Goal: Transaction & Acquisition: Book appointment/travel/reservation

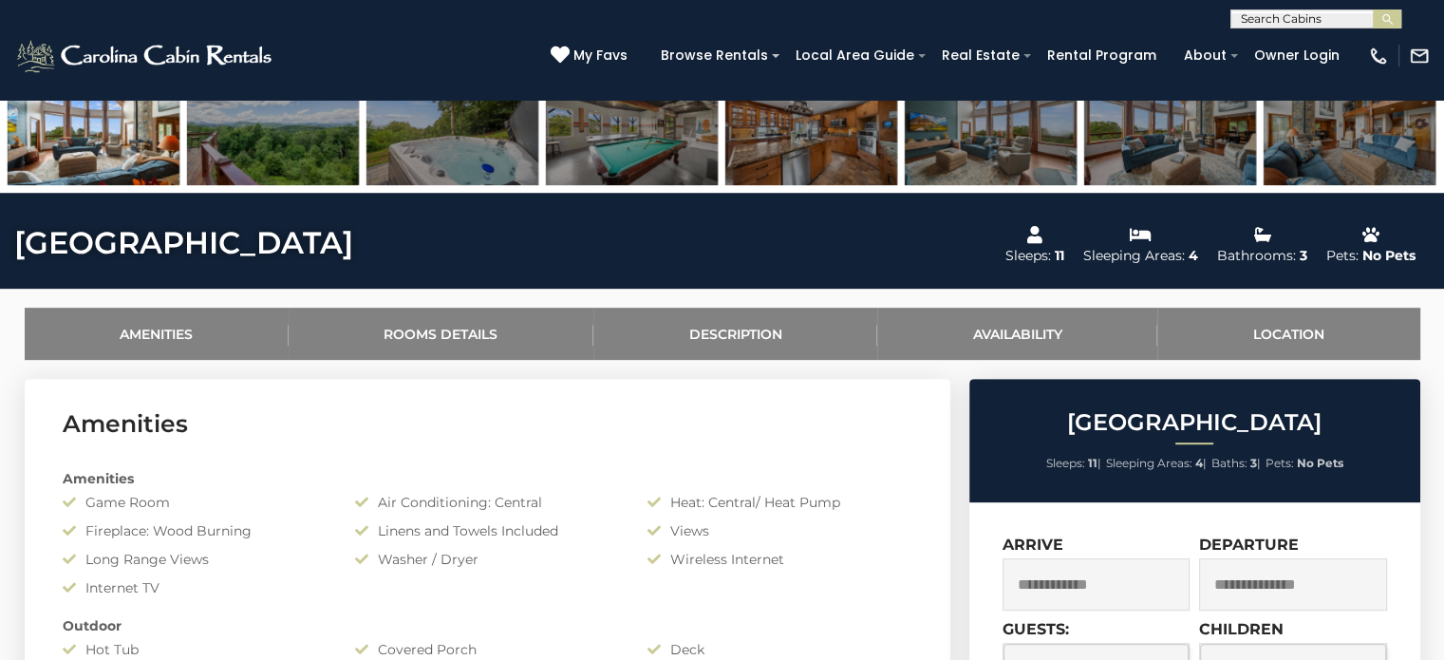
scroll to position [698, 0]
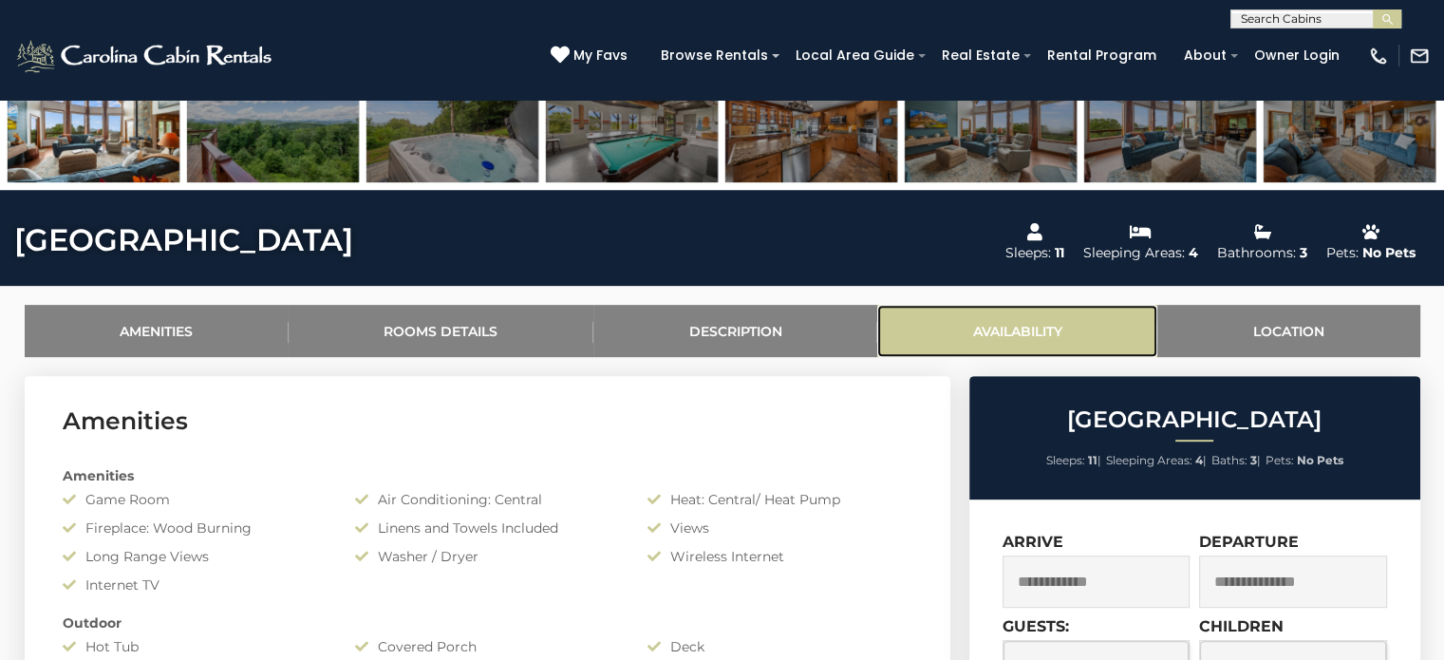
click at [1022, 326] on link "Availability" at bounding box center [1017, 331] width 280 height 52
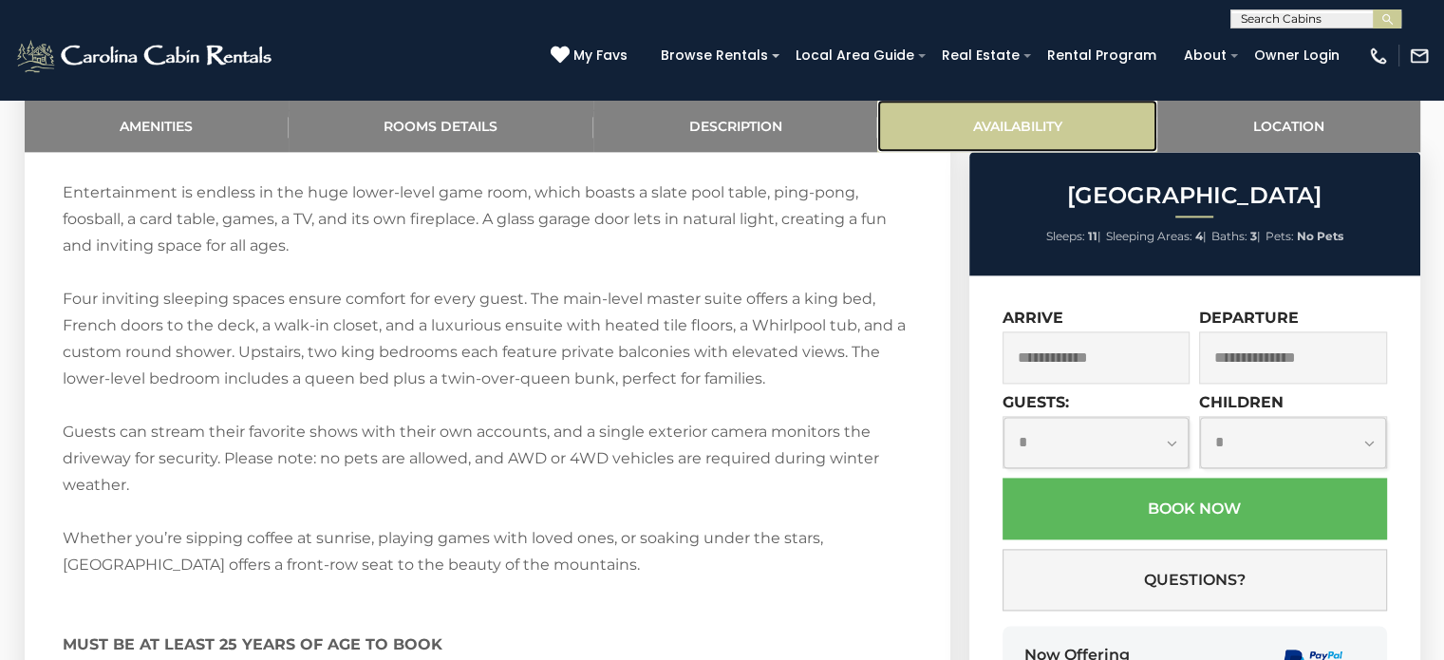
scroll to position [3160, 0]
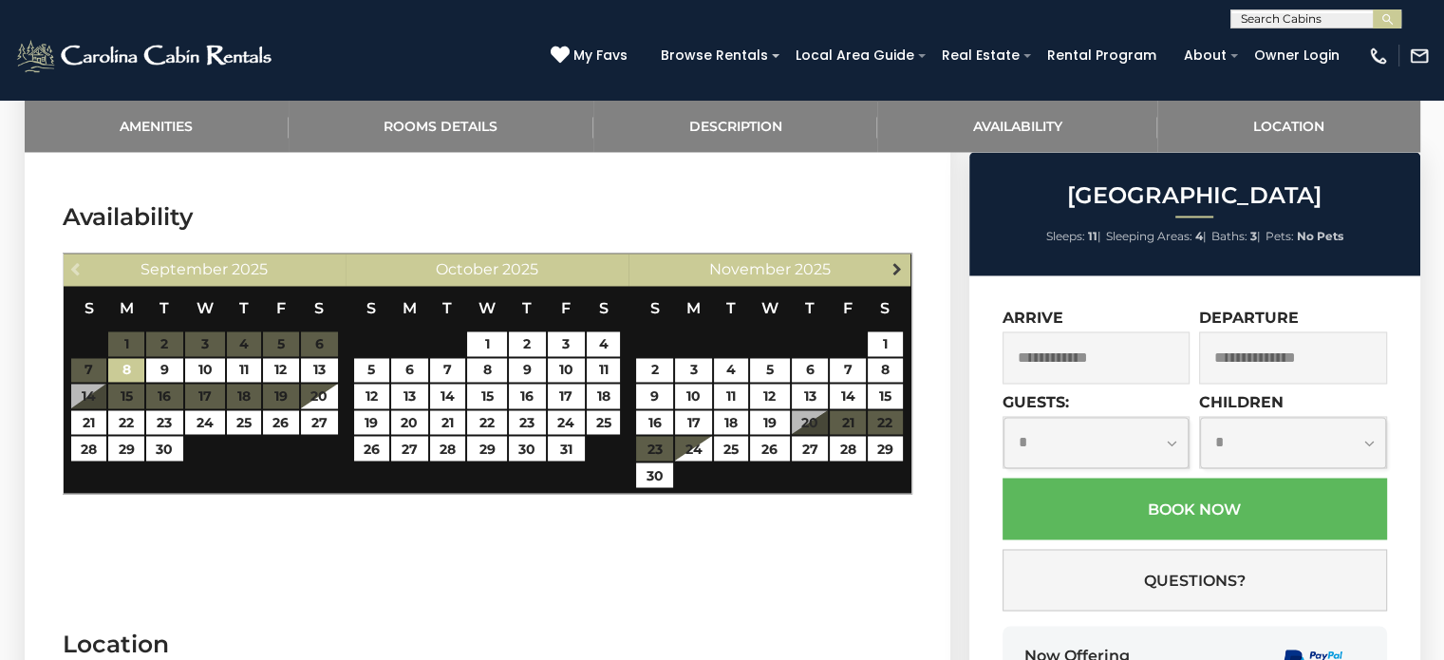
click at [902, 261] on span "Next" at bounding box center [897, 268] width 15 height 15
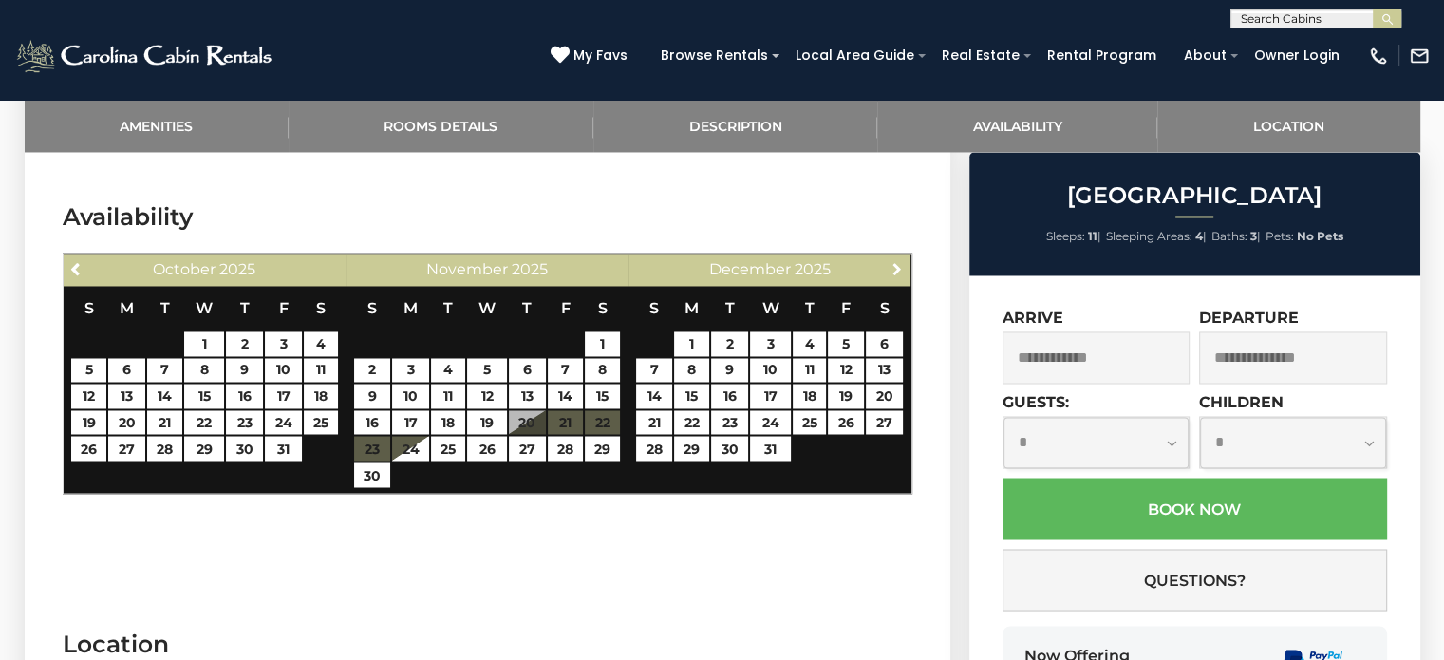
click at [902, 261] on span "Next" at bounding box center [897, 268] width 15 height 15
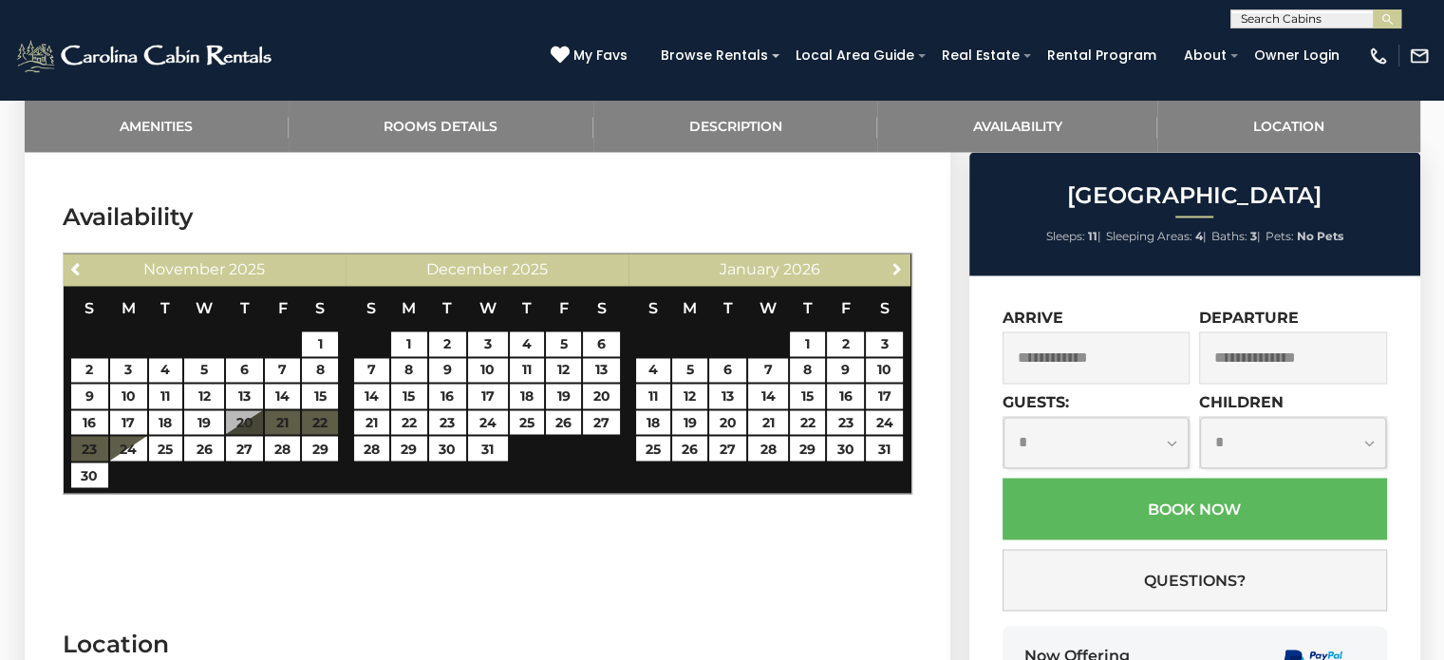
click at [902, 261] on span "Next" at bounding box center [897, 268] width 15 height 15
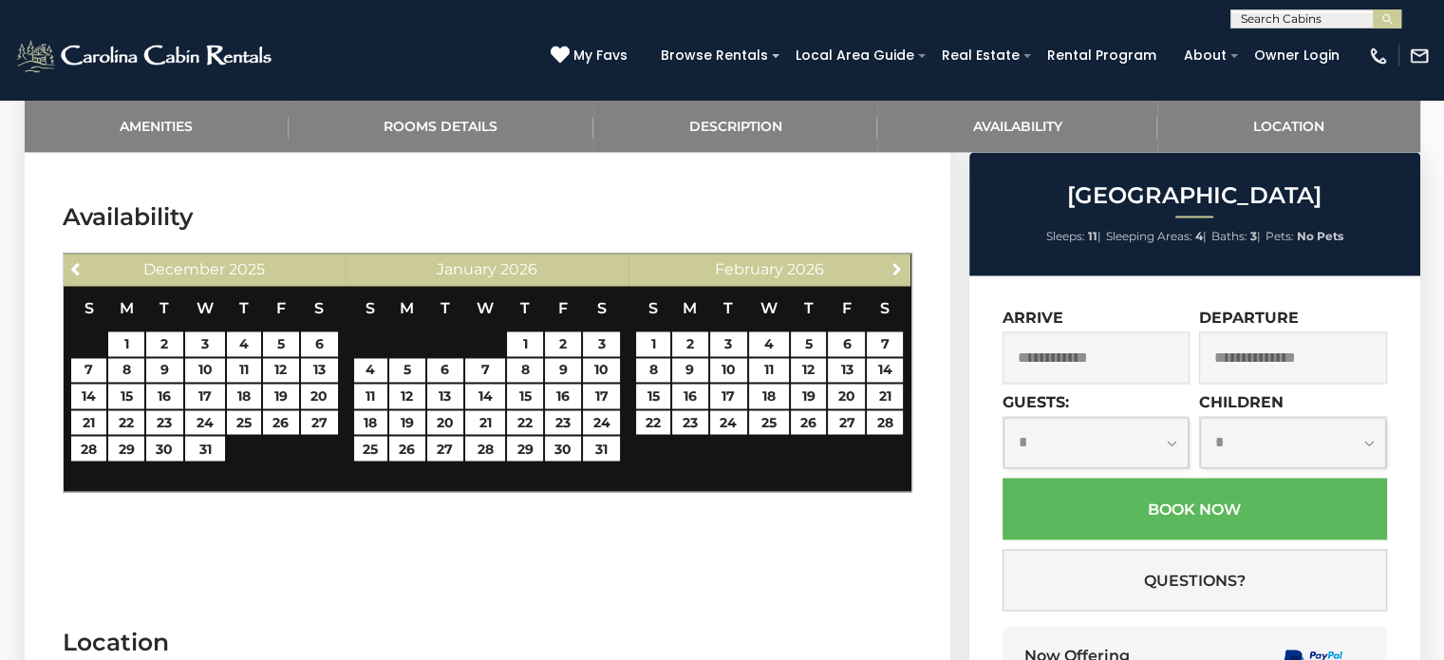
click at [902, 261] on span "Next" at bounding box center [897, 268] width 15 height 15
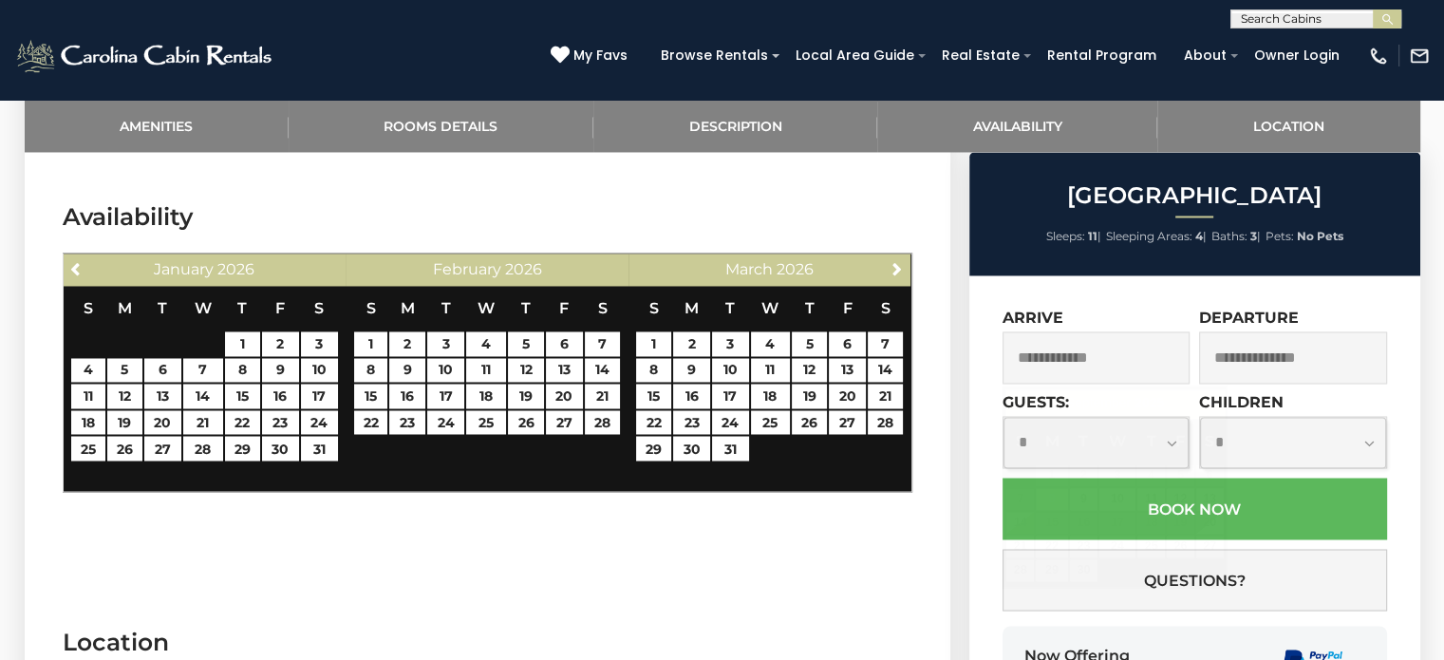
click at [1095, 361] on input "text" at bounding box center [1097, 357] width 188 height 52
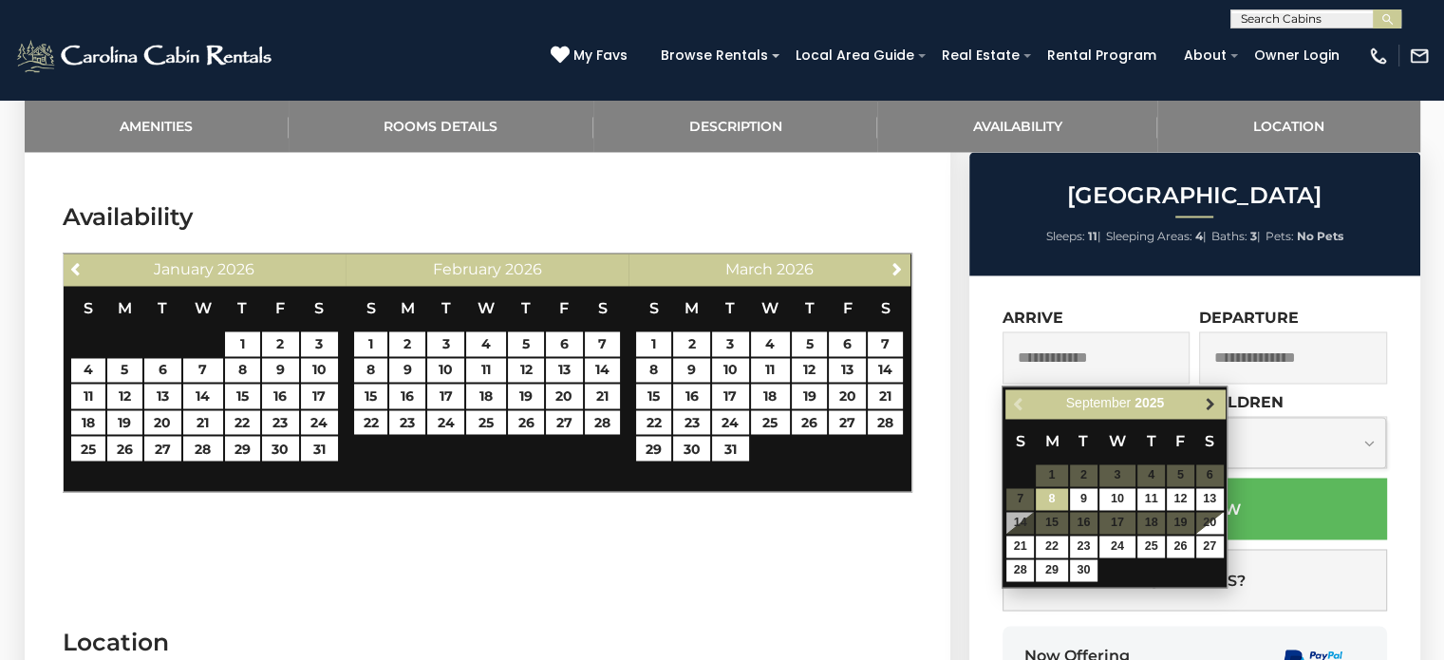
click at [1207, 398] on span "Next" at bounding box center [1210, 403] width 15 height 15
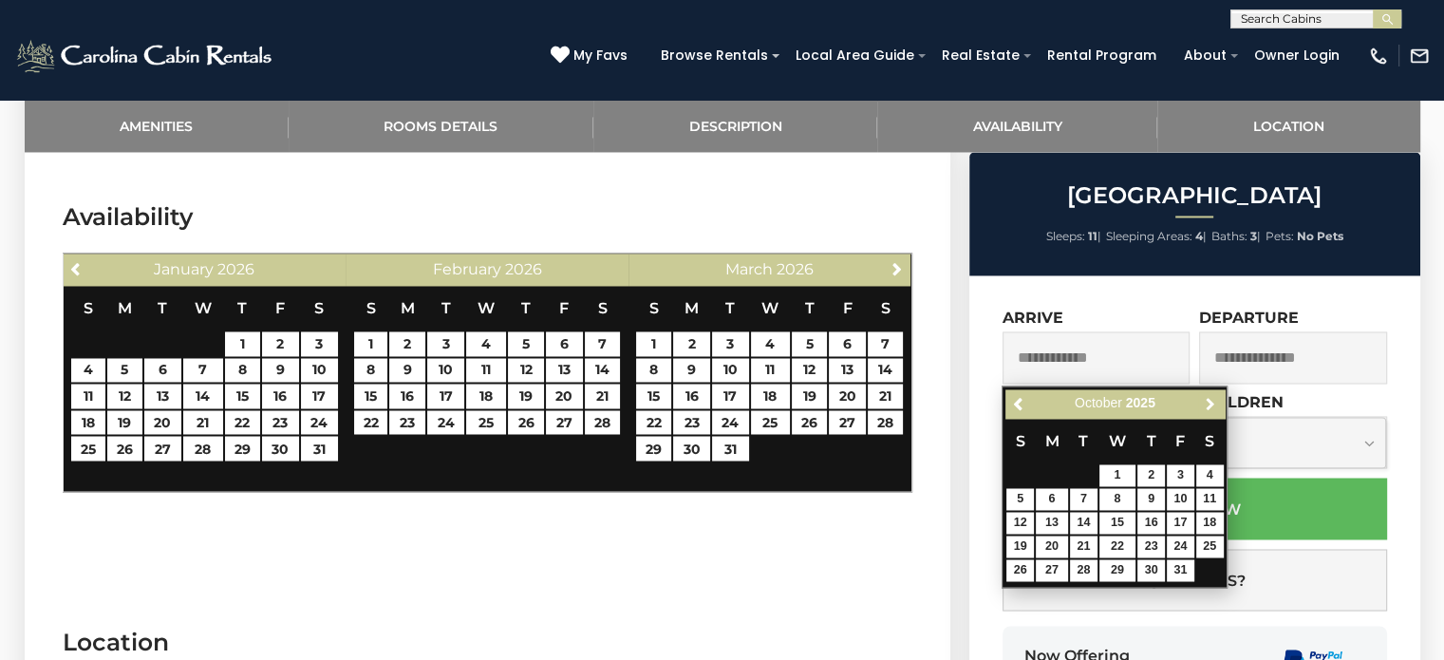
click at [1207, 398] on span "Next" at bounding box center [1210, 403] width 15 height 15
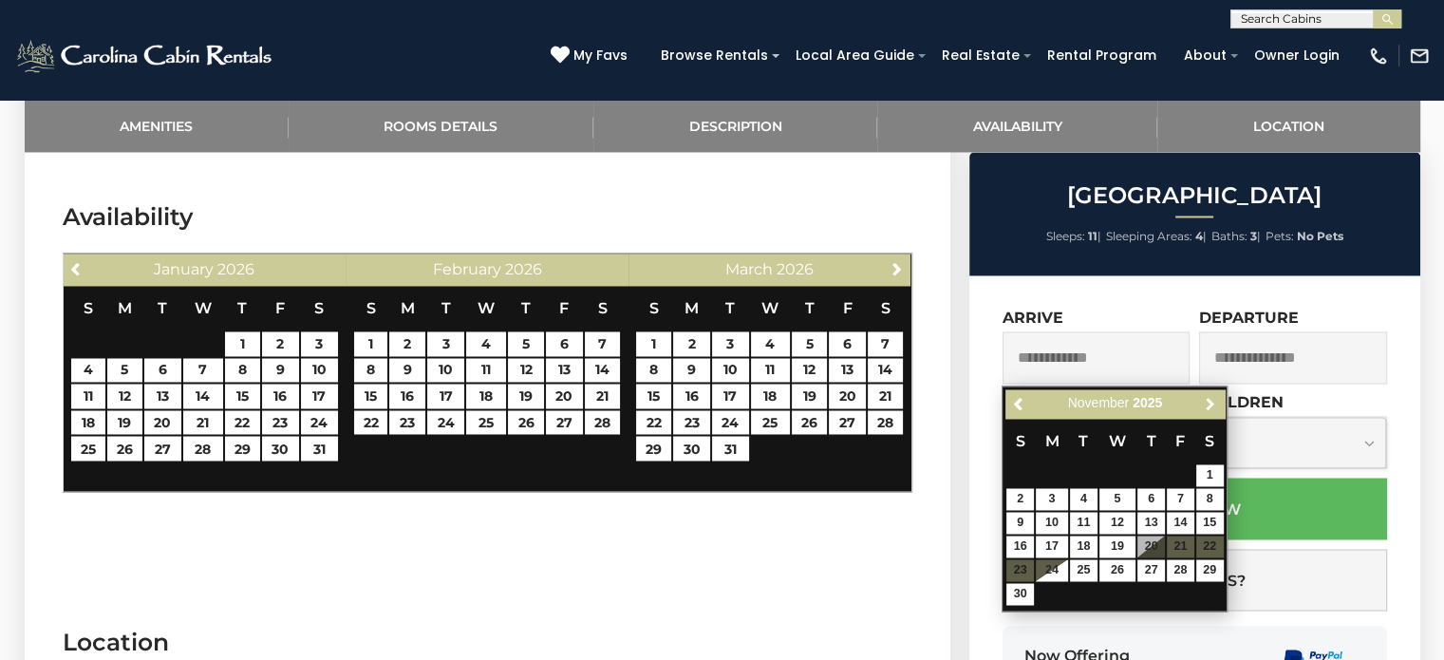
click at [1207, 398] on span "Next" at bounding box center [1210, 403] width 15 height 15
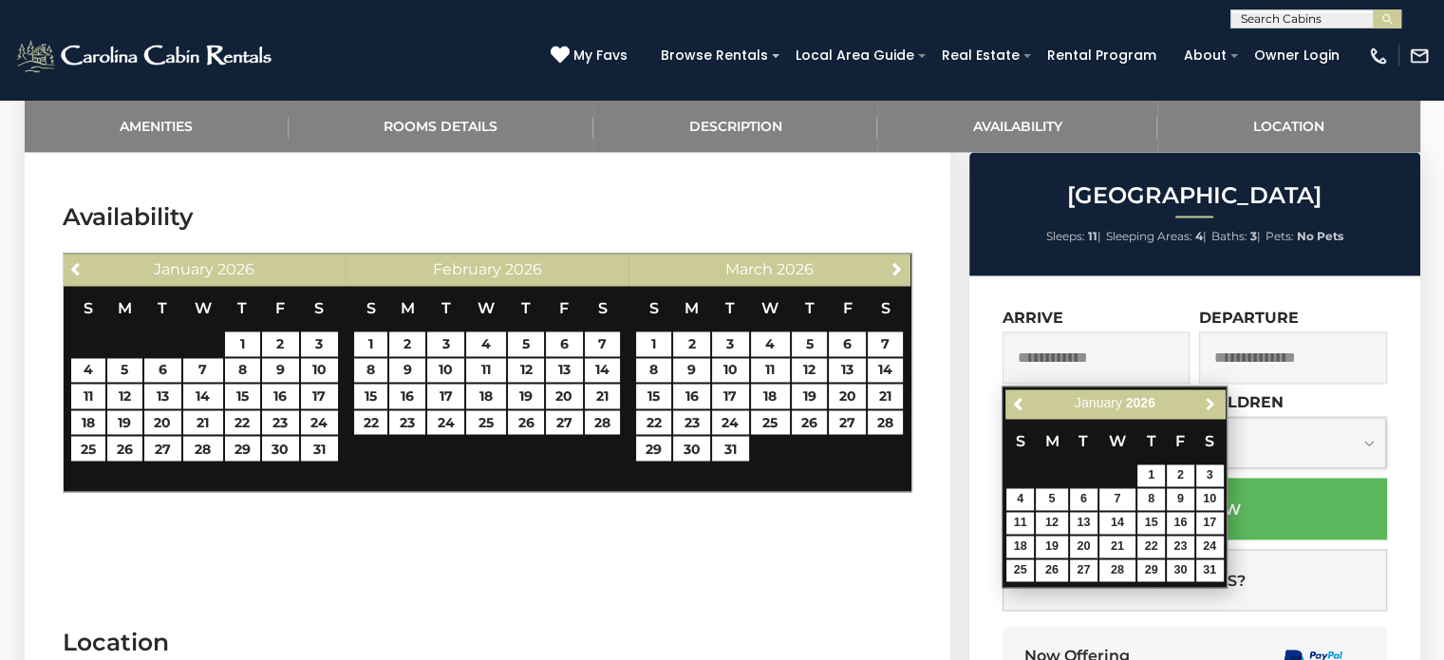
click at [1207, 398] on span "Next" at bounding box center [1210, 403] width 15 height 15
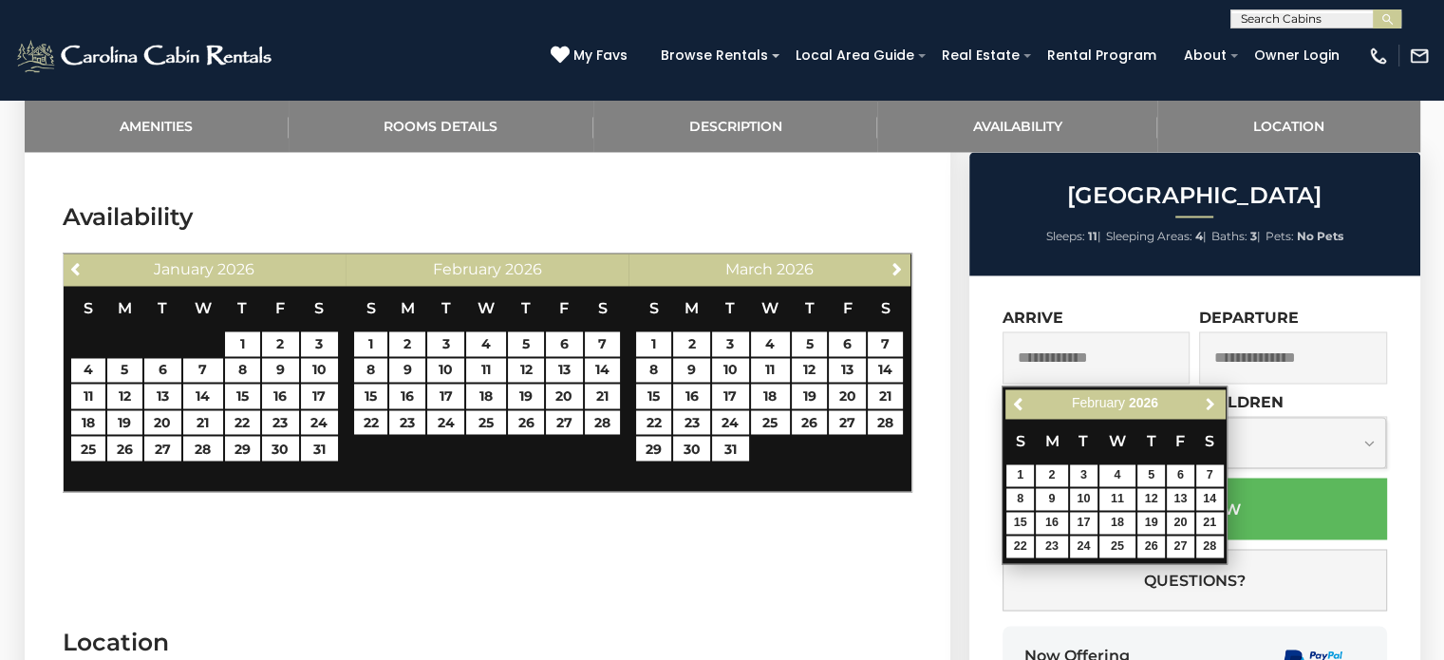
click at [1207, 398] on span "Next" at bounding box center [1210, 403] width 15 height 15
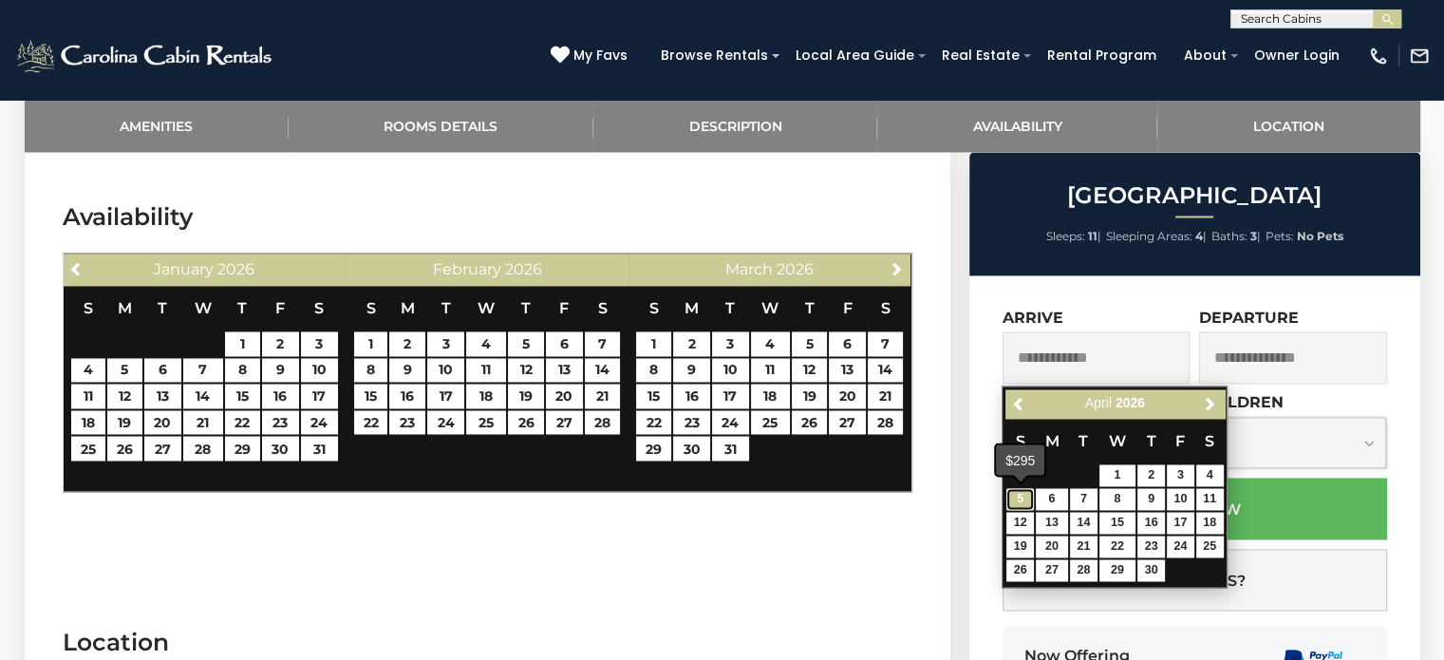
click at [1025, 492] on link "5" at bounding box center [1020, 499] width 28 height 22
type input "**********"
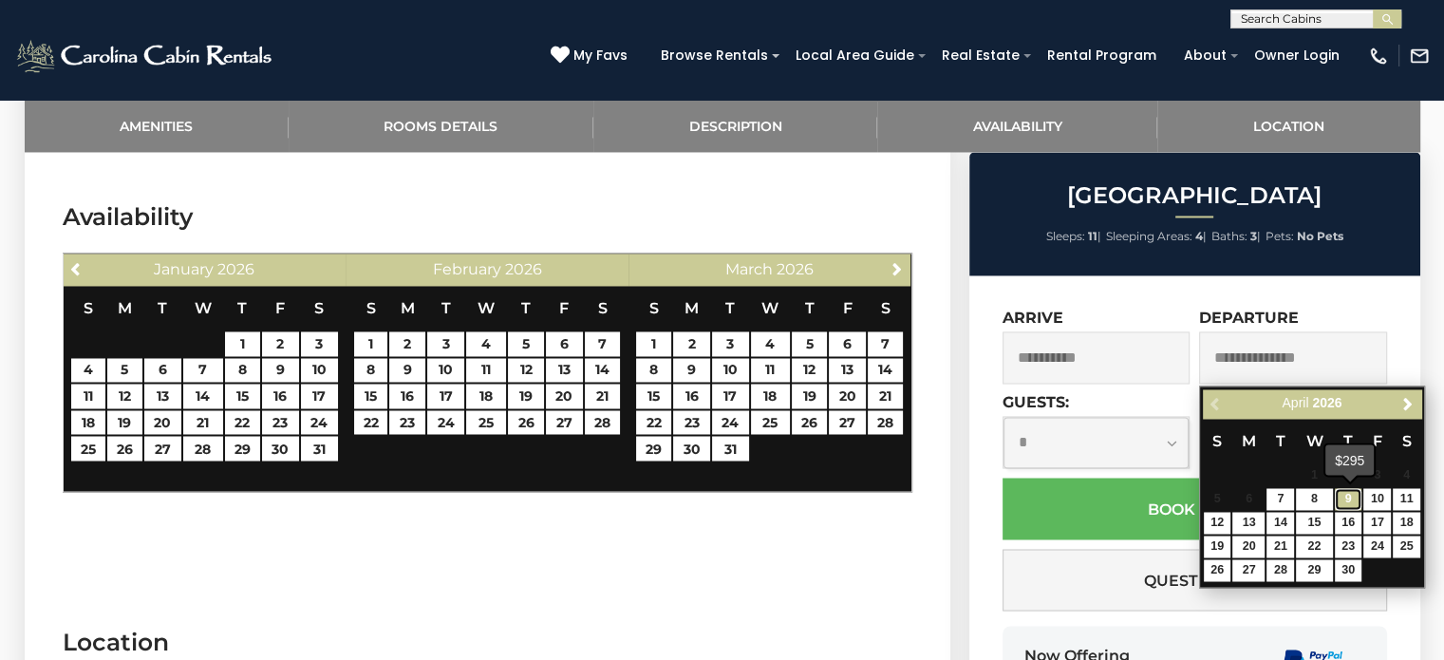
click at [1347, 493] on link "9" at bounding box center [1349, 499] width 28 height 22
type input "**********"
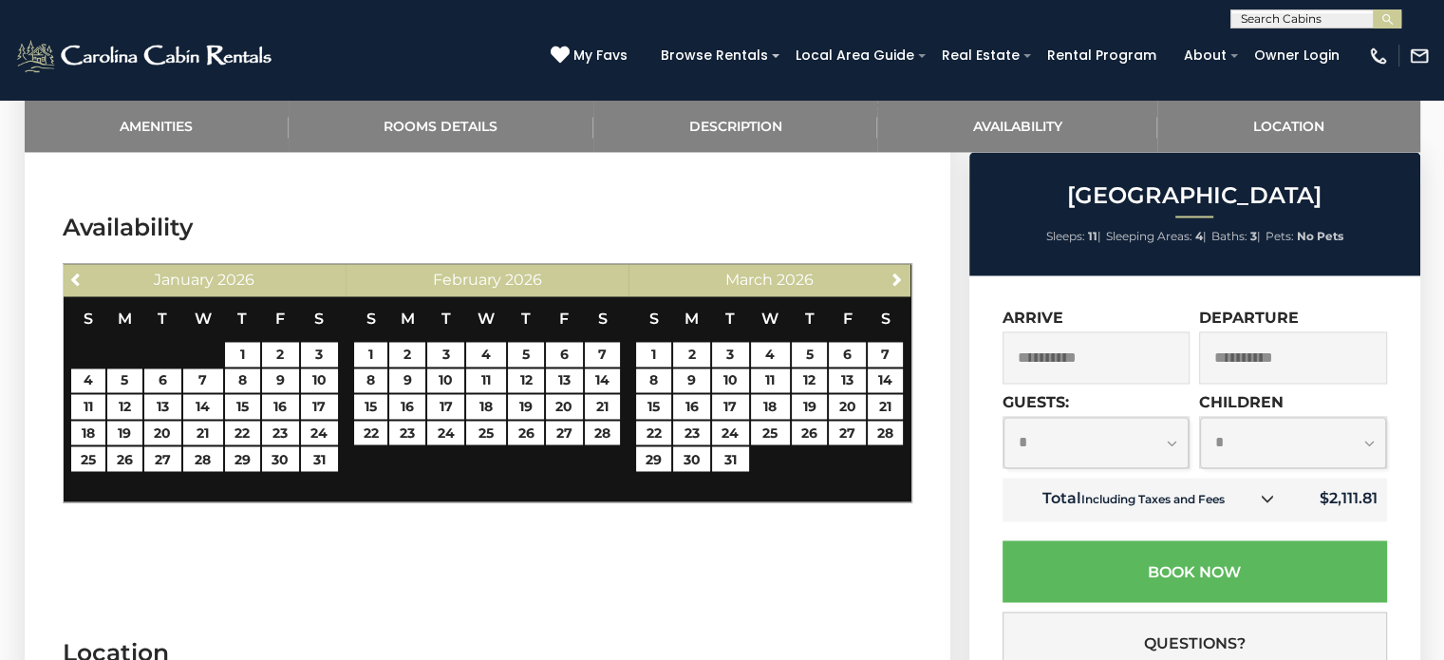
scroll to position [3145, 0]
